Goal: Task Accomplishment & Management: Manage account settings

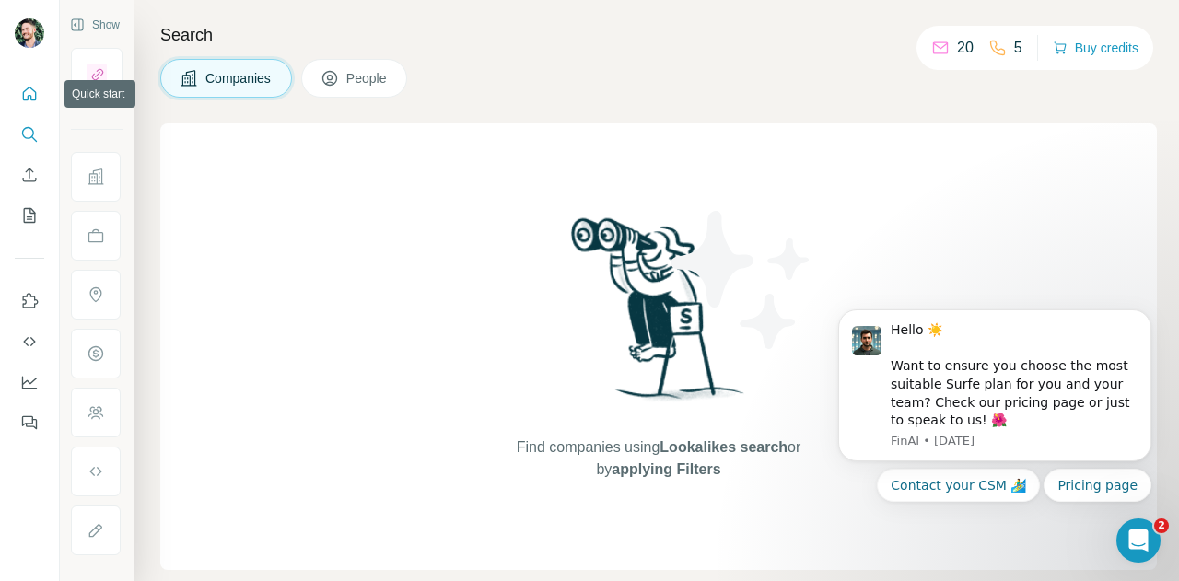
click at [26, 88] on icon "Quick start" at bounding box center [29, 94] width 18 height 18
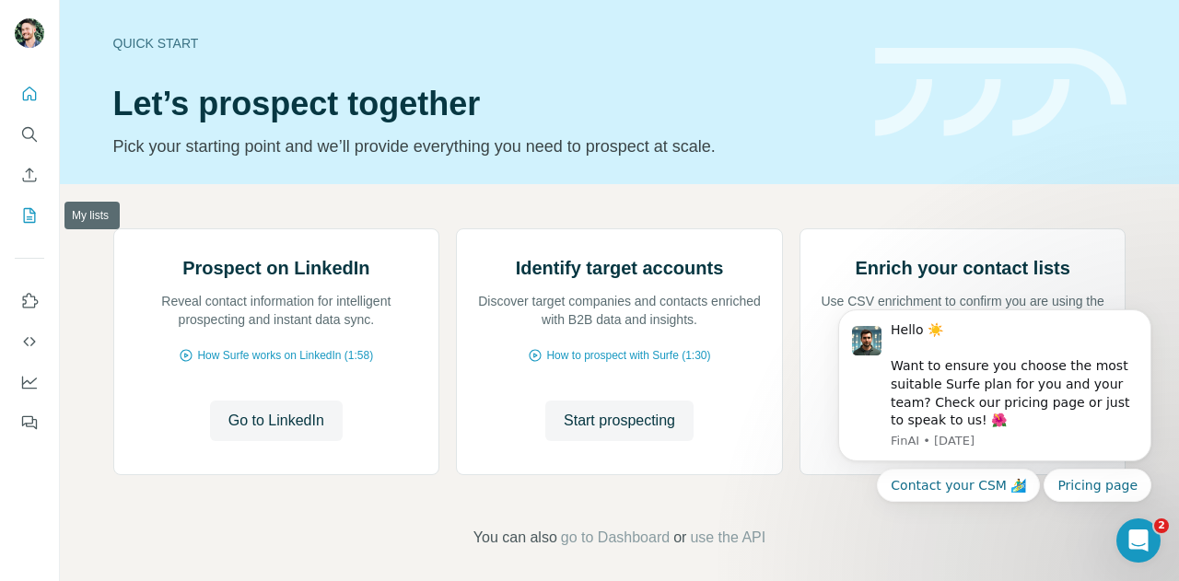
click at [33, 218] on icon "My lists" at bounding box center [29, 215] width 18 height 18
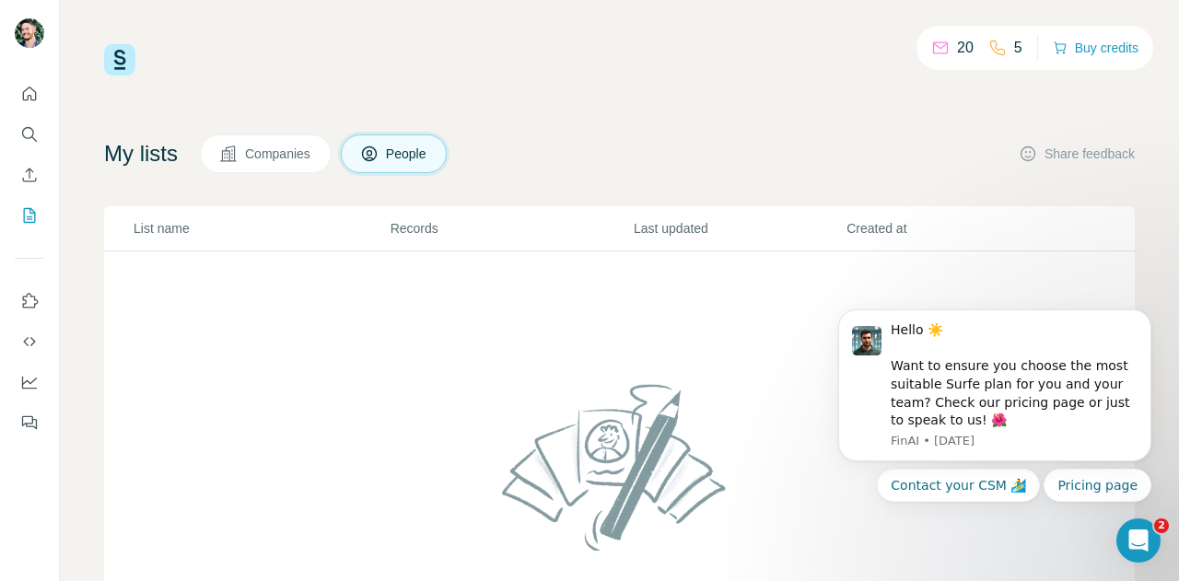
click at [264, 152] on span "Companies" at bounding box center [278, 154] width 67 height 18
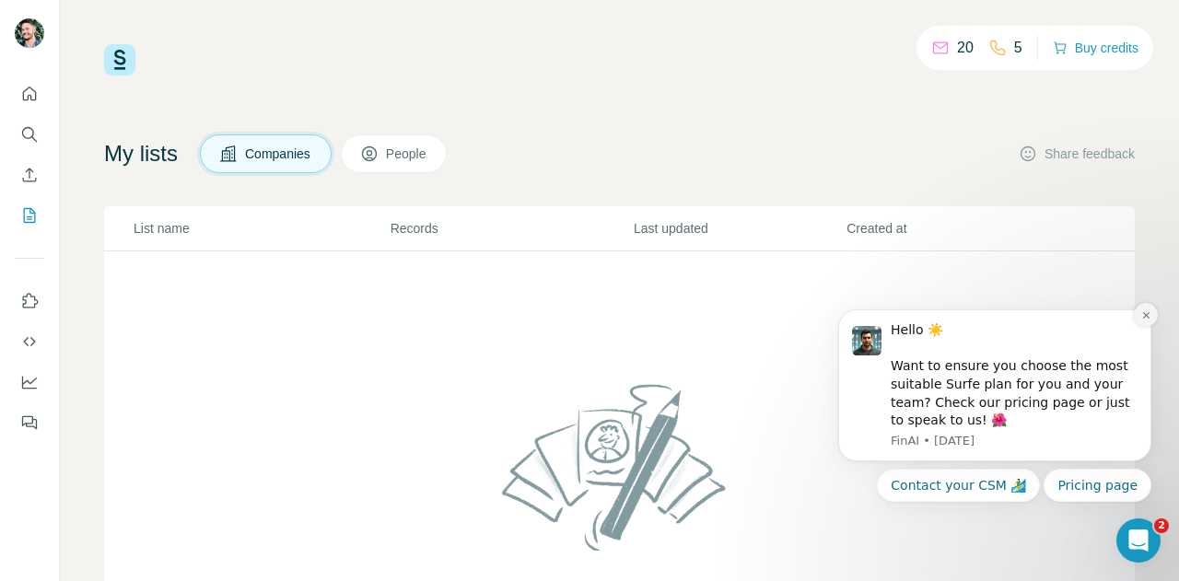
click at [1146, 316] on icon "Dismiss notification" at bounding box center [1145, 315] width 6 height 6
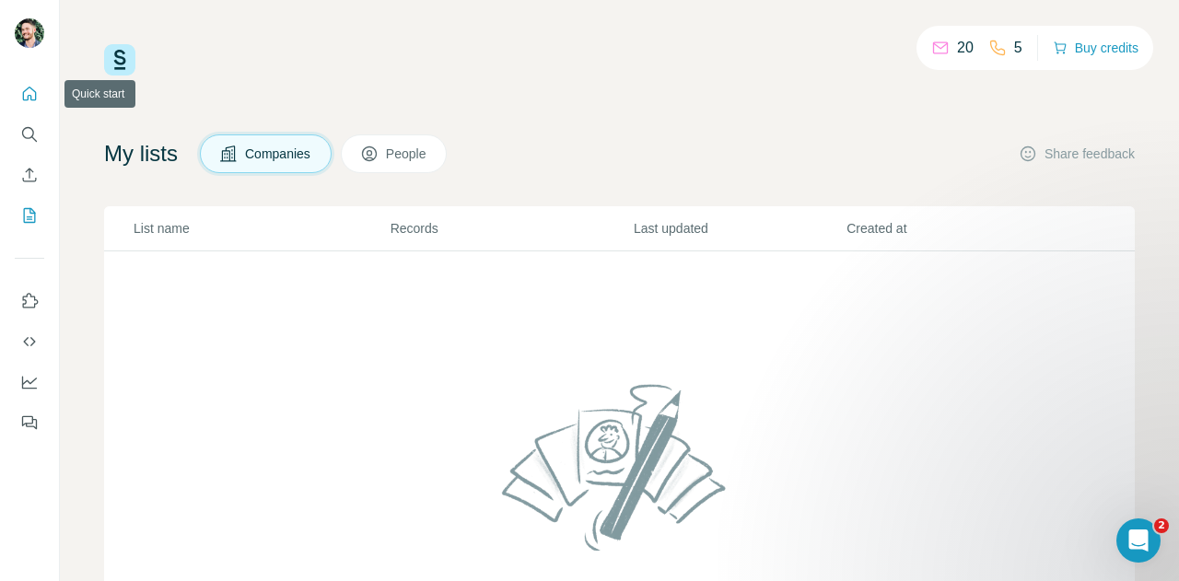
click at [29, 85] on icon "Quick start" at bounding box center [29, 94] width 18 height 18
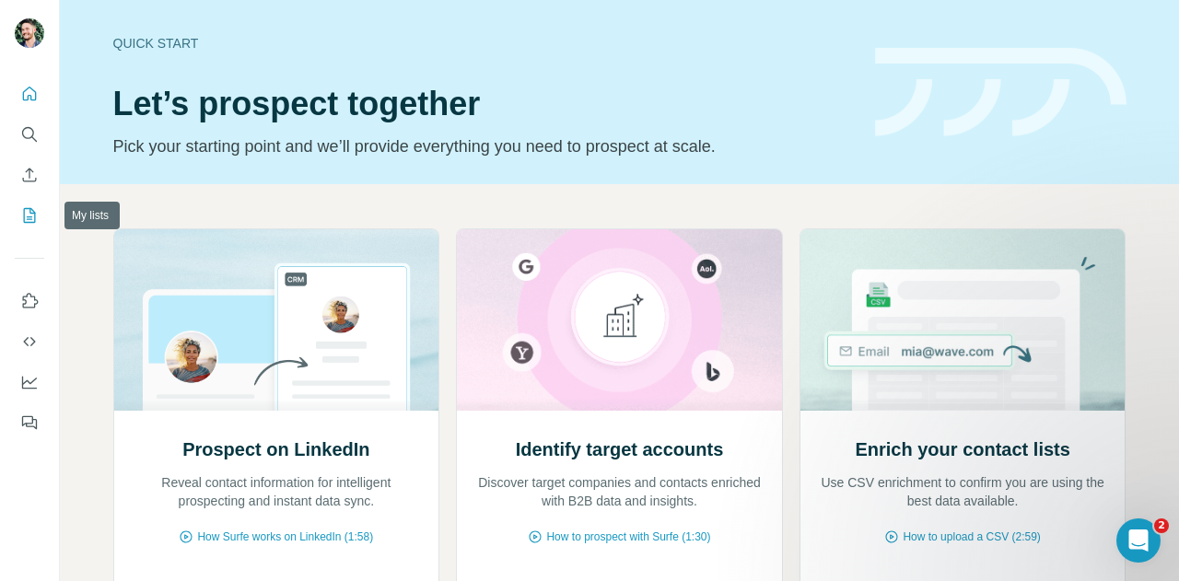
click at [22, 220] on icon "My lists" at bounding box center [29, 215] width 18 height 18
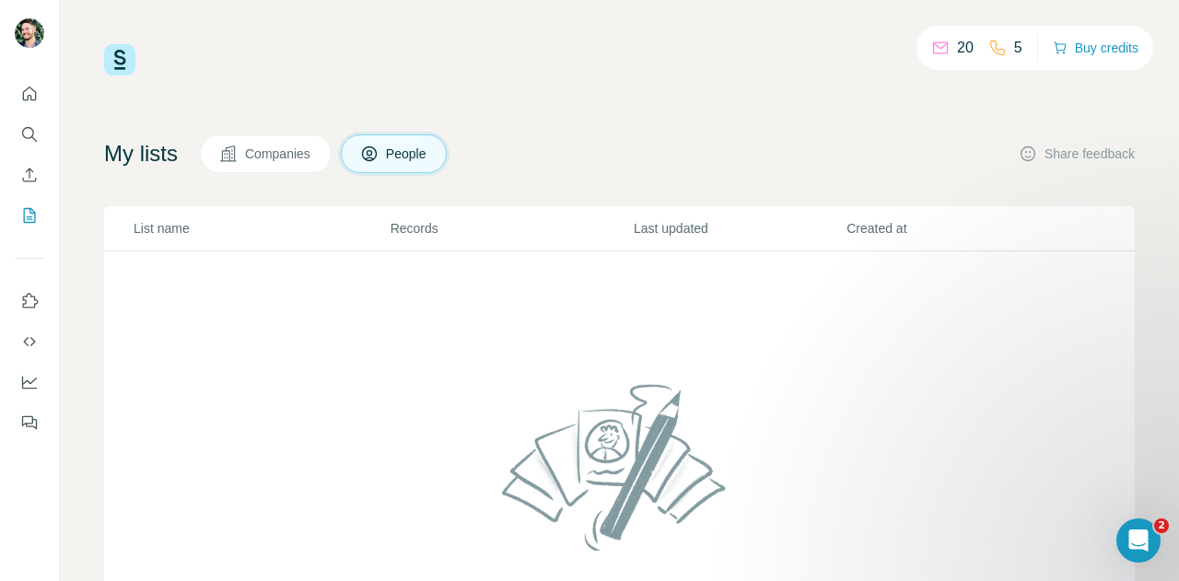
click at [294, 161] on span "Companies" at bounding box center [278, 154] width 67 height 18
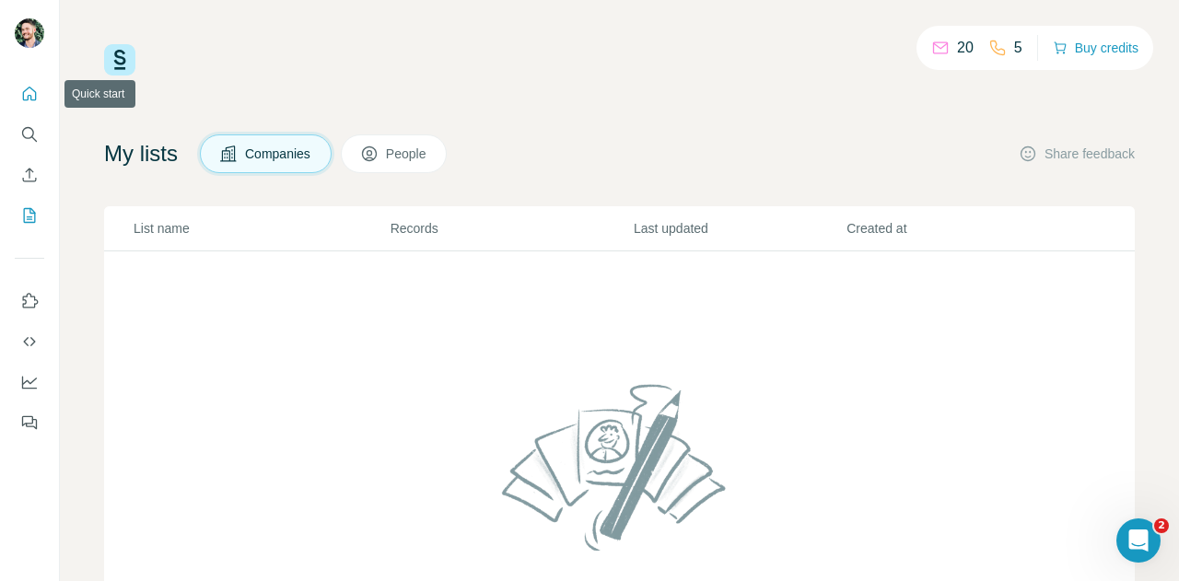
click at [28, 101] on icon "Quick start" at bounding box center [29, 94] width 18 height 18
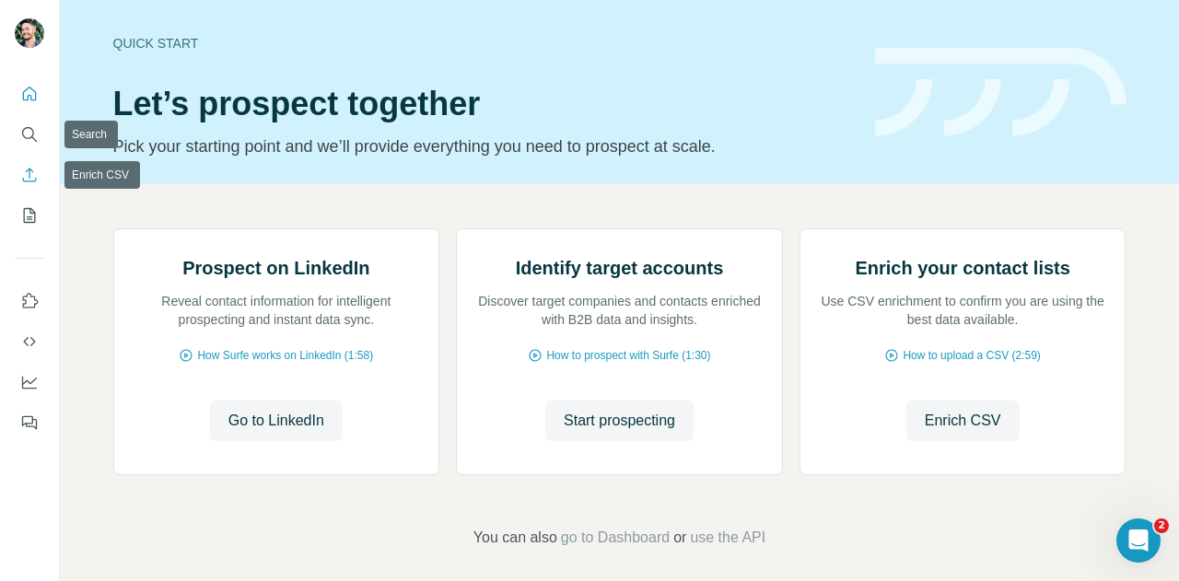
click at [34, 175] on icon "Enrich CSV" at bounding box center [29, 175] width 18 height 18
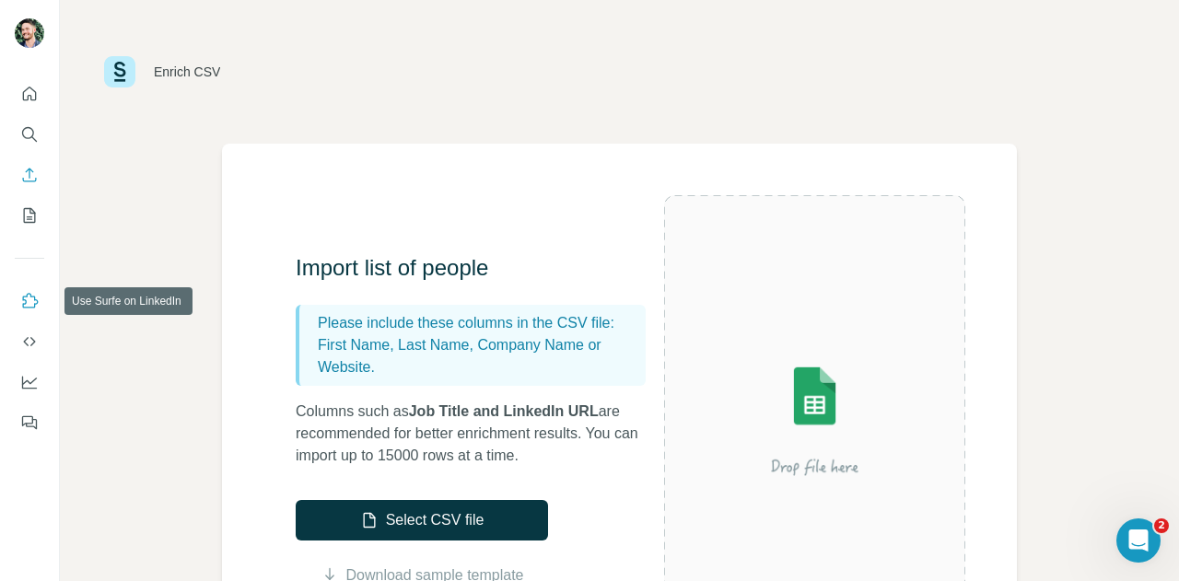
click at [29, 312] on button "Use Surfe on LinkedIn" at bounding box center [29, 301] width 29 height 33
click at [31, 377] on icon "Dashboard" at bounding box center [29, 382] width 18 height 18
click at [32, 93] on icon "Quick start" at bounding box center [29, 94] width 18 height 18
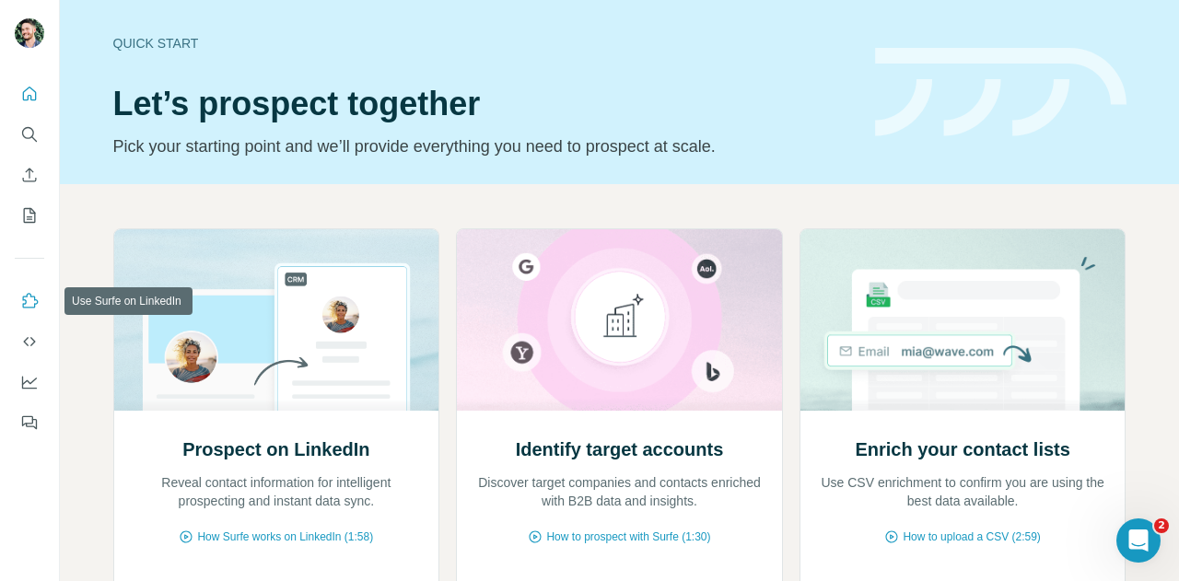
click at [30, 300] on icon "Use Surfe on LinkedIn" at bounding box center [29, 301] width 18 height 18
click at [29, 144] on button "Search" at bounding box center [29, 134] width 29 height 33
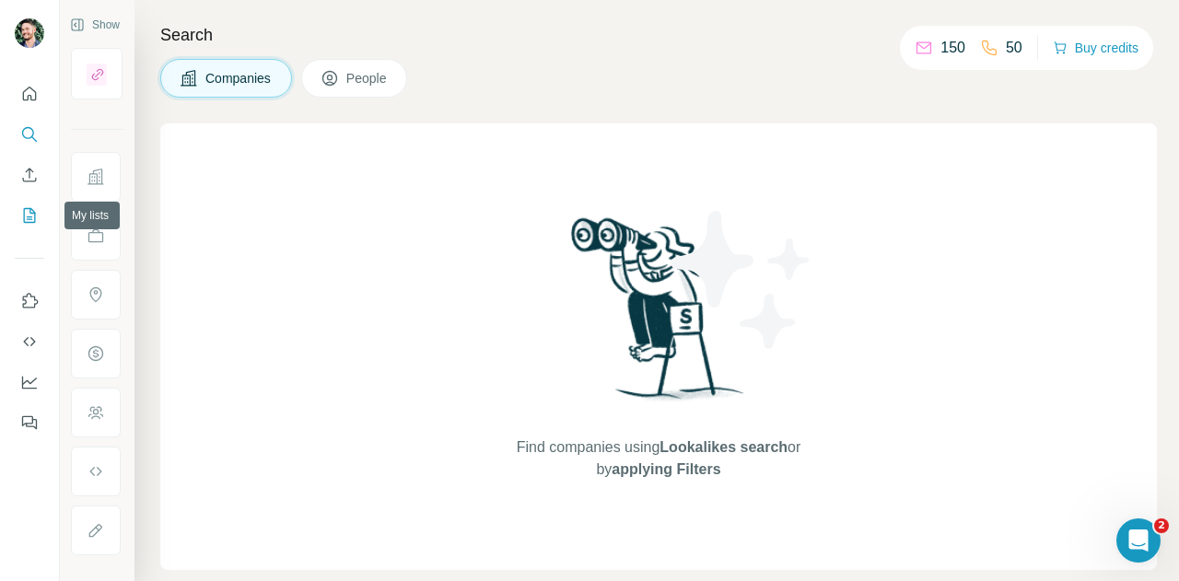
click at [26, 216] on icon "My lists" at bounding box center [29, 215] width 18 height 18
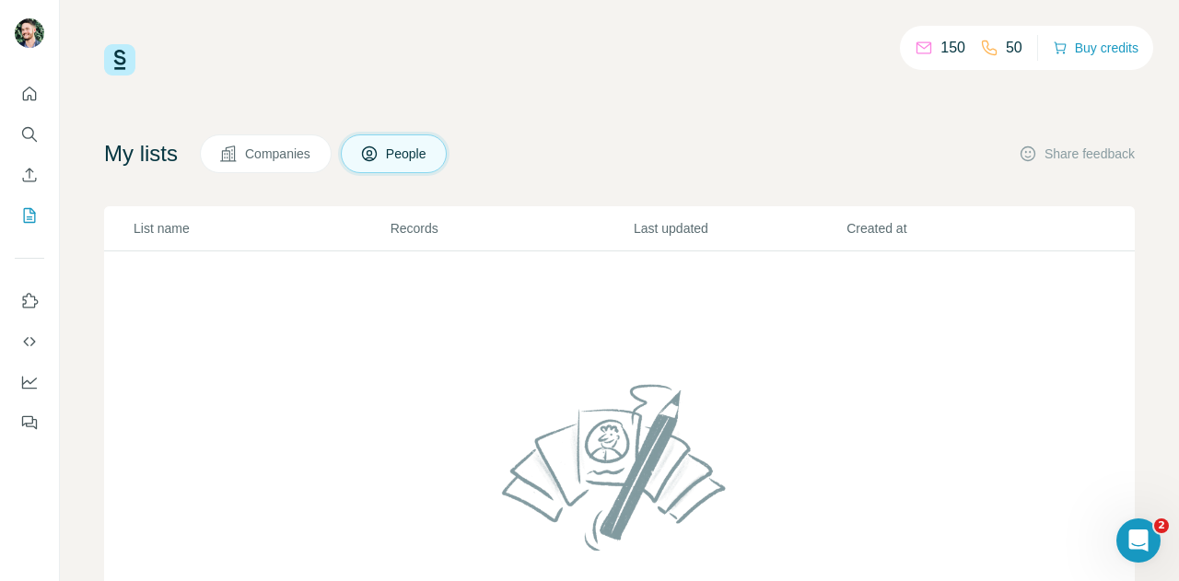
click at [263, 154] on span "Companies" at bounding box center [278, 154] width 67 height 18
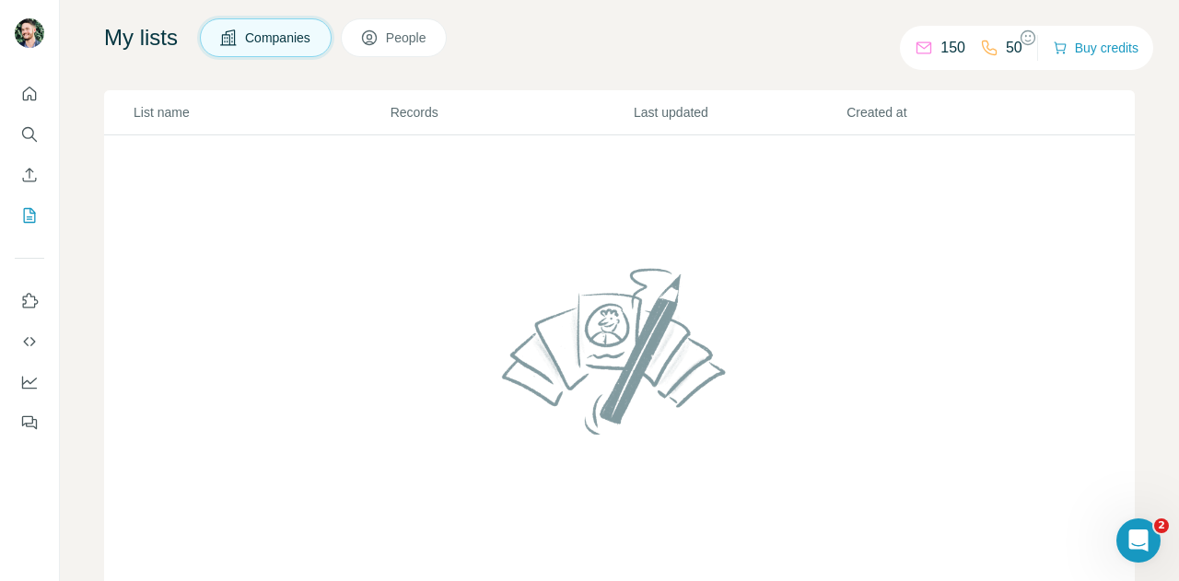
scroll to position [166, 0]
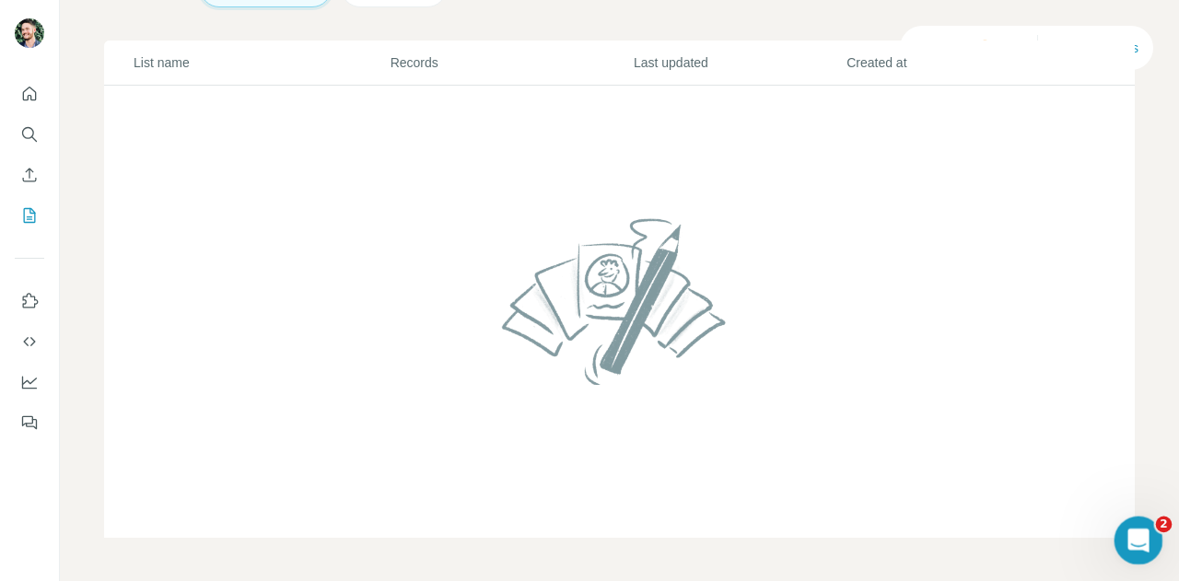
click at [1134, 537] on icon "Open Intercom Messenger" at bounding box center [1136, 538] width 30 height 30
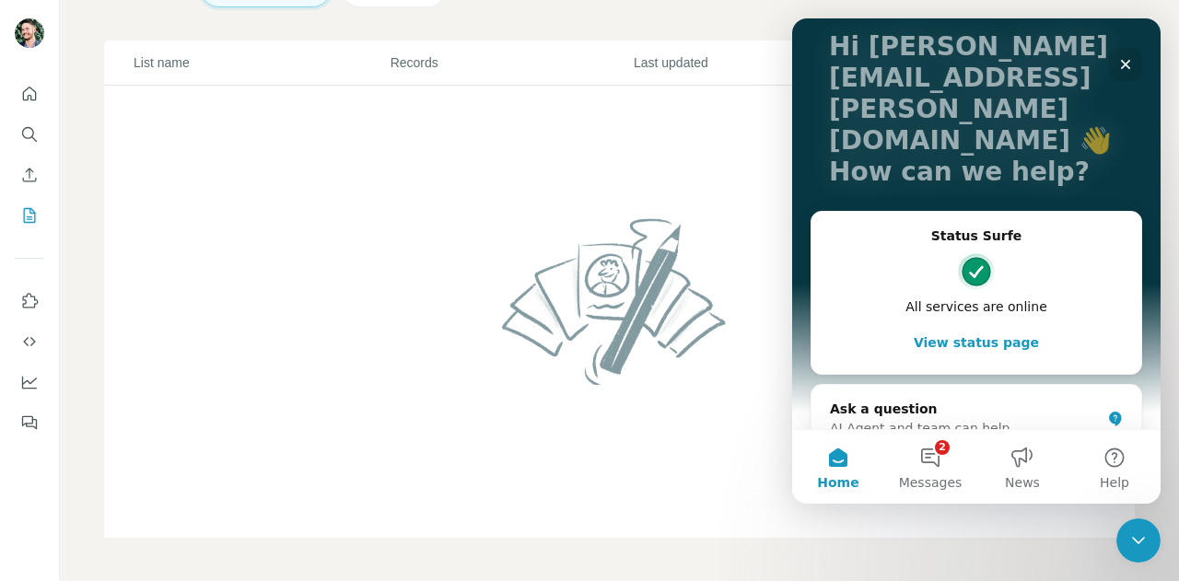
scroll to position [120, 0]
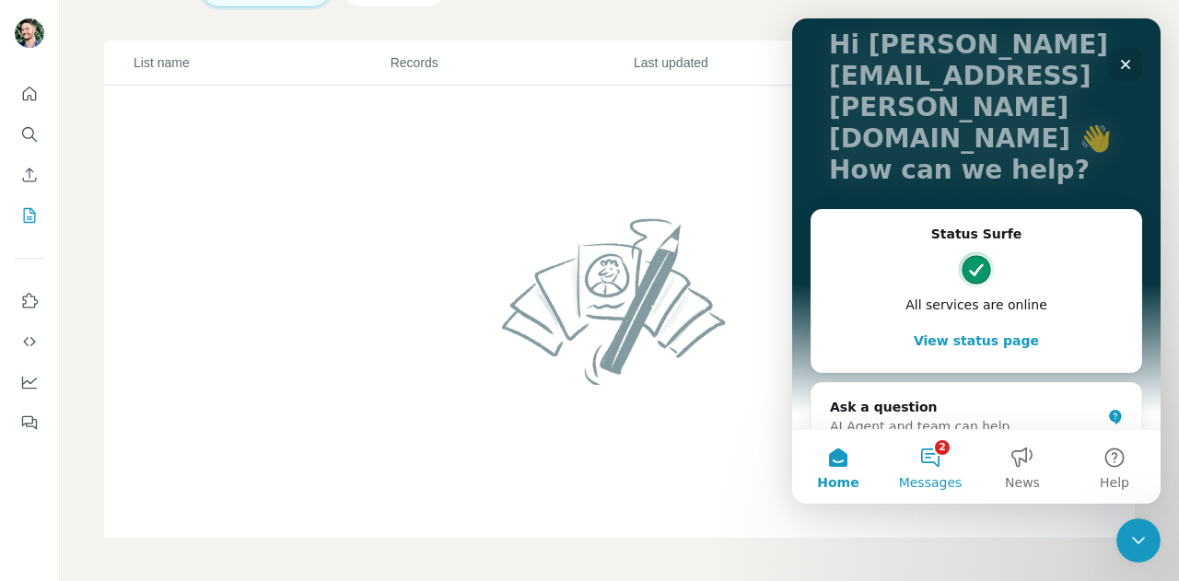
click at [928, 461] on button "2 Messages" at bounding box center [930, 467] width 92 height 74
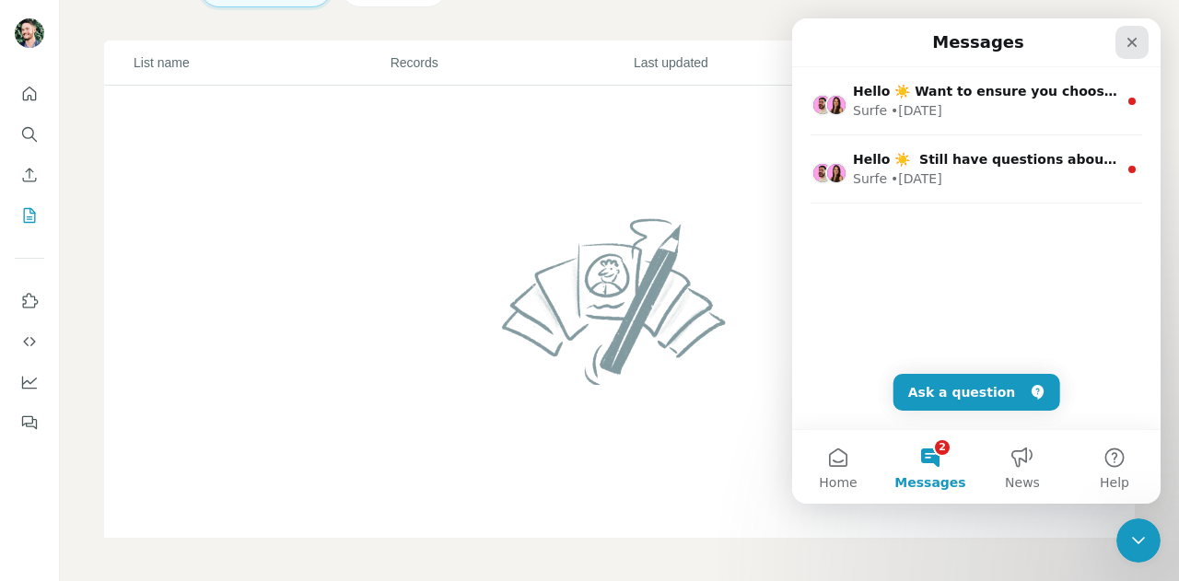
click at [1140, 40] on div "Close" at bounding box center [1131, 42] width 33 height 33
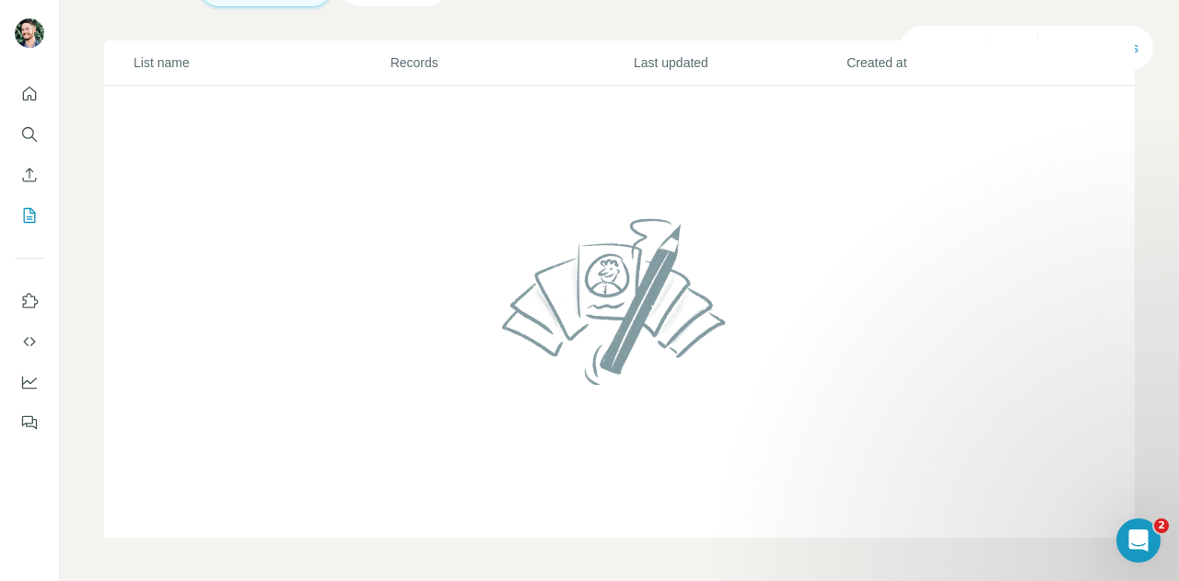
scroll to position [0, 0]
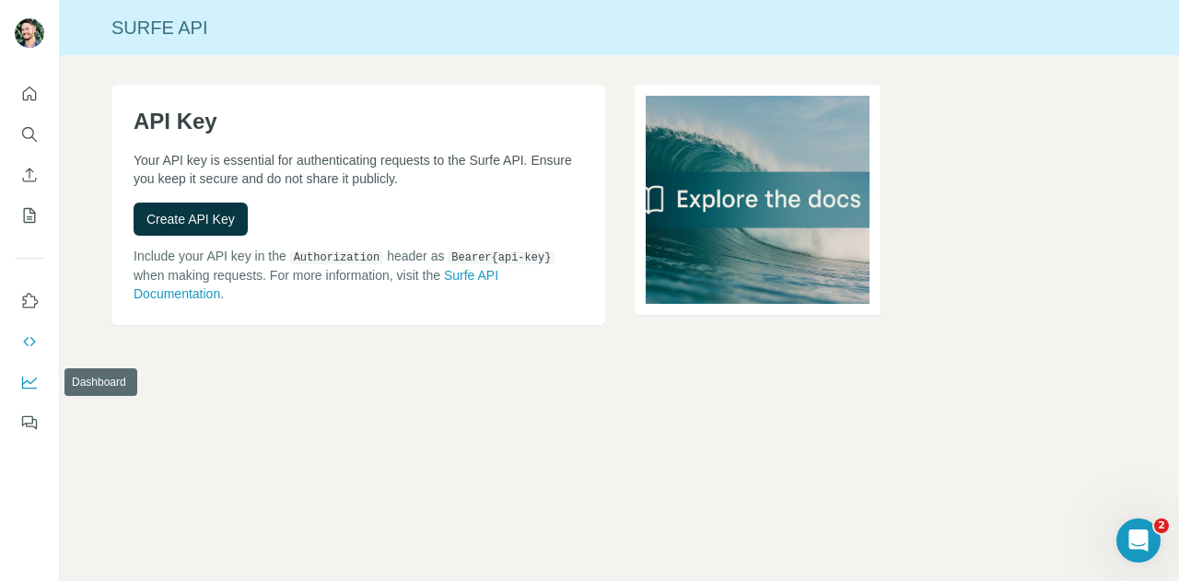
click at [39, 379] on button "Dashboard" at bounding box center [29, 382] width 29 height 33
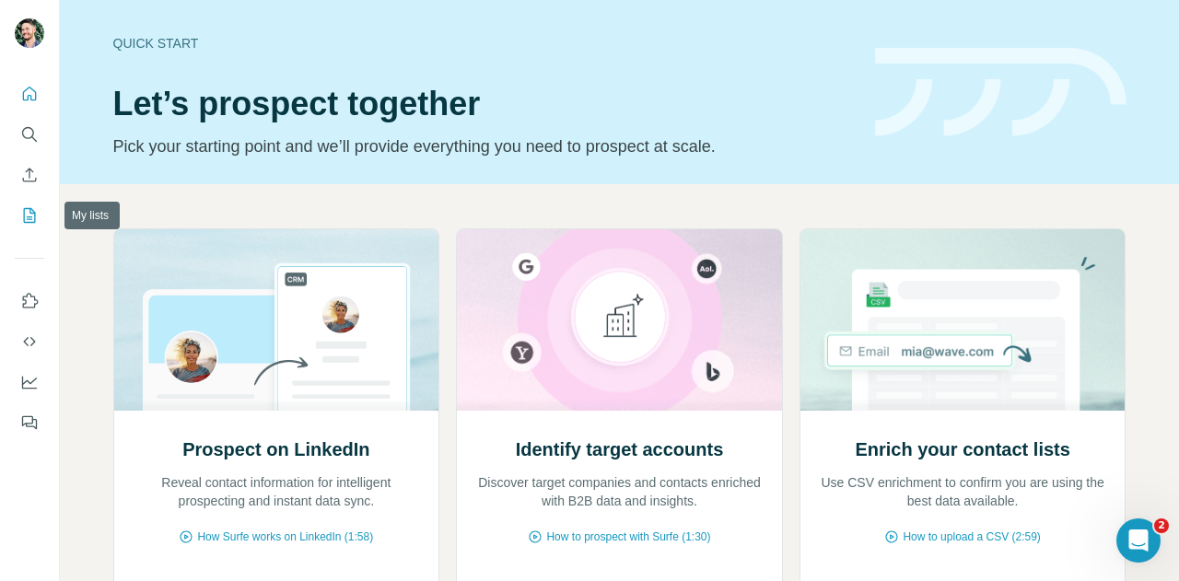
click at [27, 219] on icon "My lists" at bounding box center [31, 214] width 9 height 12
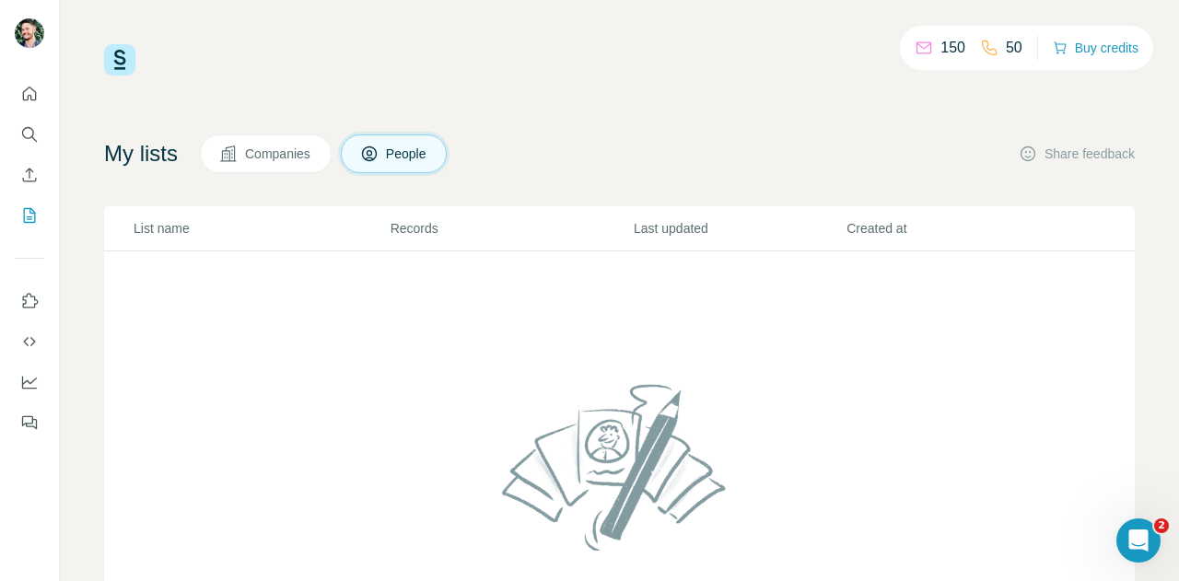
click at [289, 150] on span "Companies" at bounding box center [278, 154] width 67 height 18
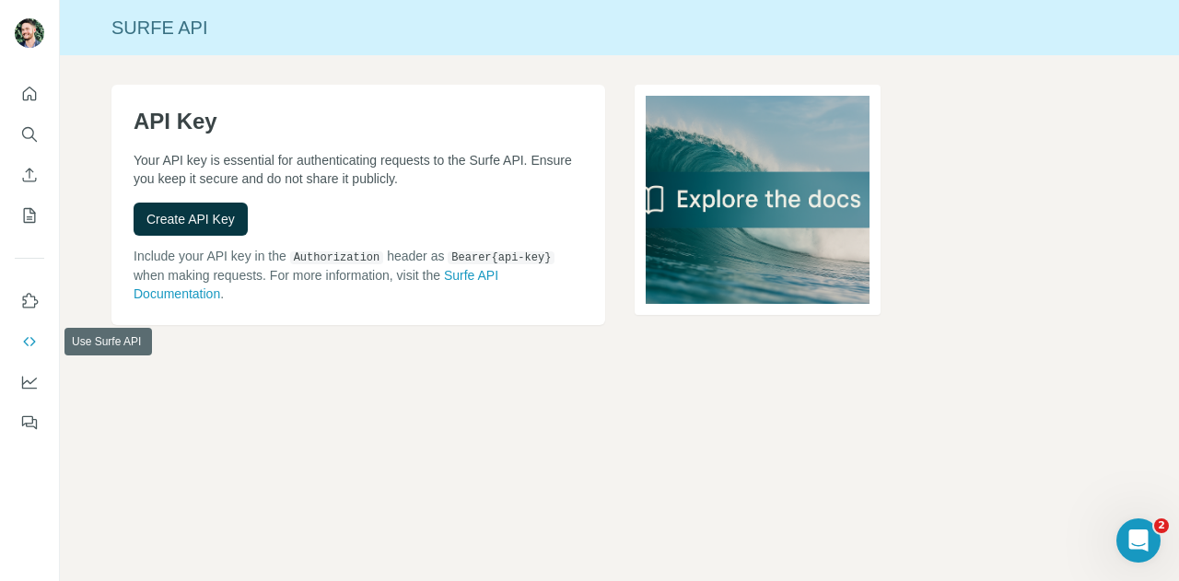
click at [28, 343] on icon "Use Surfe API" at bounding box center [29, 342] width 18 height 18
click at [33, 94] on icon "Quick start" at bounding box center [29, 94] width 18 height 18
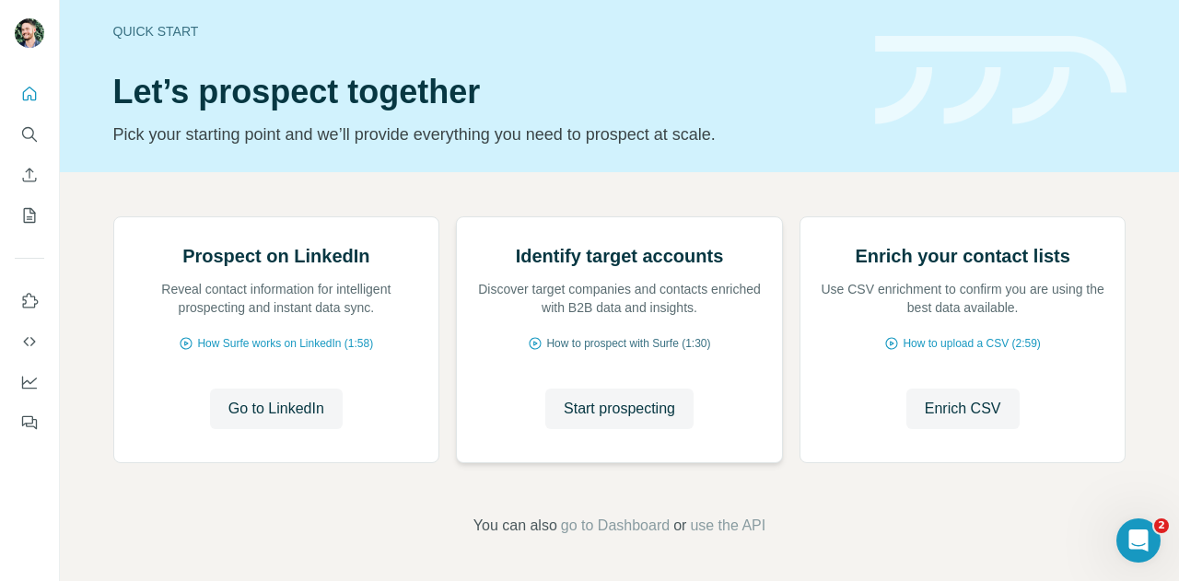
scroll to position [193, 0]
click at [28, 213] on icon "My lists" at bounding box center [29, 215] width 18 height 18
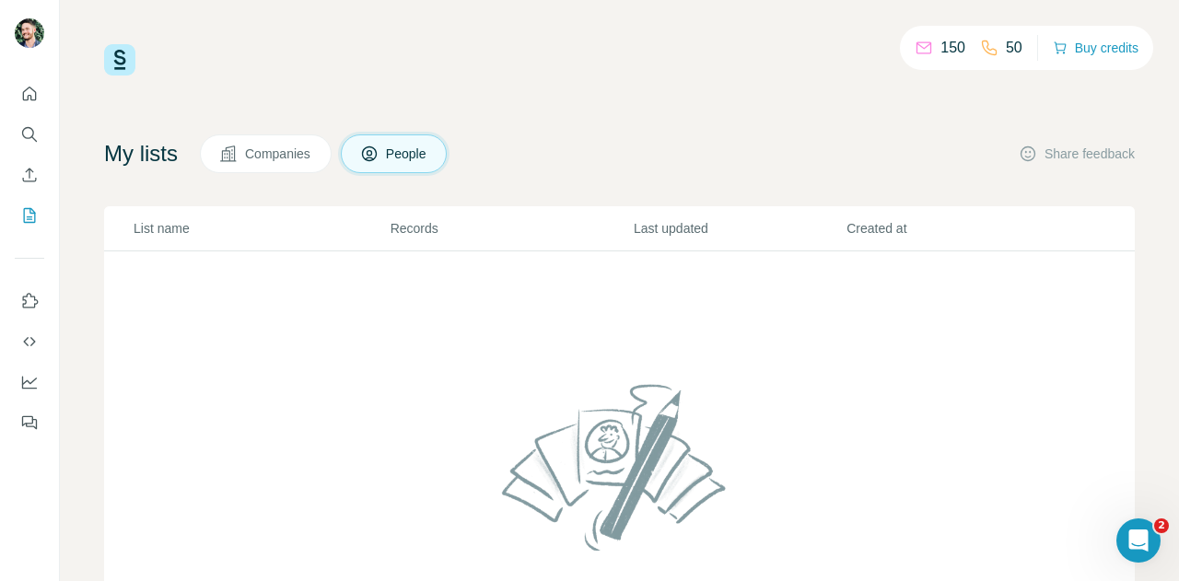
click at [279, 151] on span "Companies" at bounding box center [278, 154] width 67 height 18
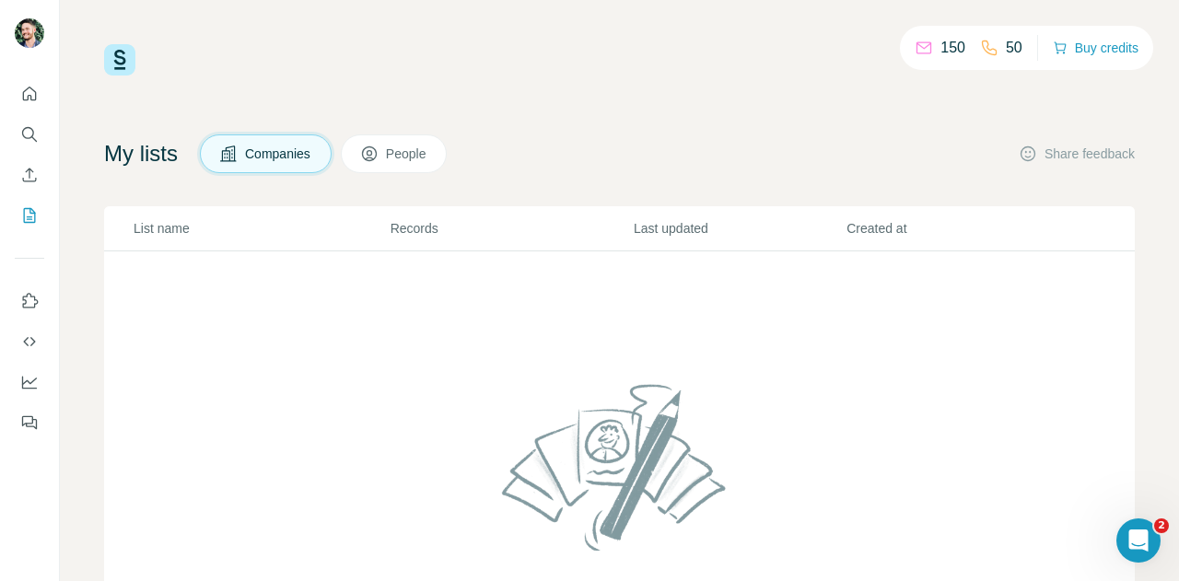
click at [400, 158] on span "People" at bounding box center [407, 154] width 42 height 18
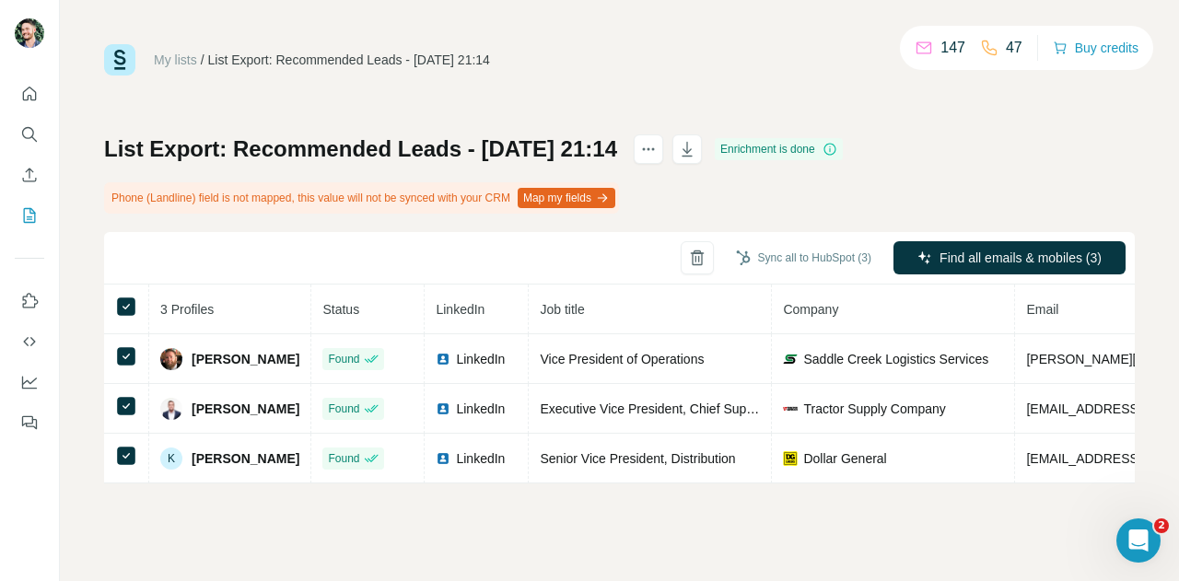
click at [982, 159] on div "List Export: Recommended Leads - [DATE] 21:14 Enrichment is done Phone (Landlin…" at bounding box center [619, 308] width 1031 height 349
click at [692, 147] on icon "button" at bounding box center [687, 149] width 10 height 15
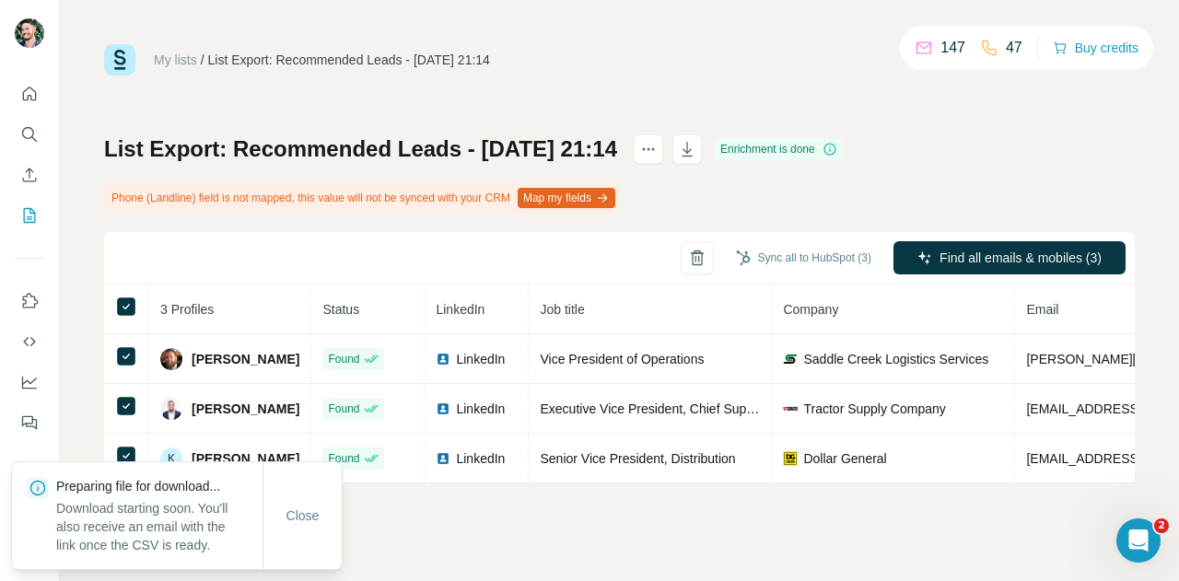
click at [923, 134] on div "List Export: Recommended Leads - 18/08/2025 21:14 Enrichment is done Phone (Lan…" at bounding box center [619, 308] width 1031 height 349
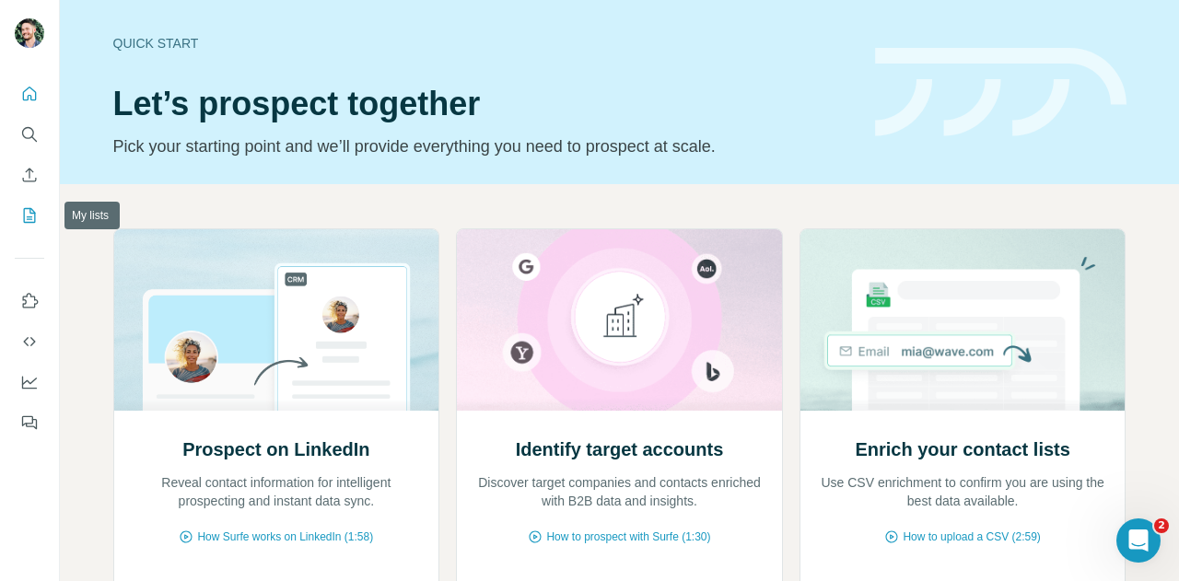
click at [28, 224] on icon "My lists" at bounding box center [29, 215] width 18 height 18
